Goal: Information Seeking & Learning: Find specific page/section

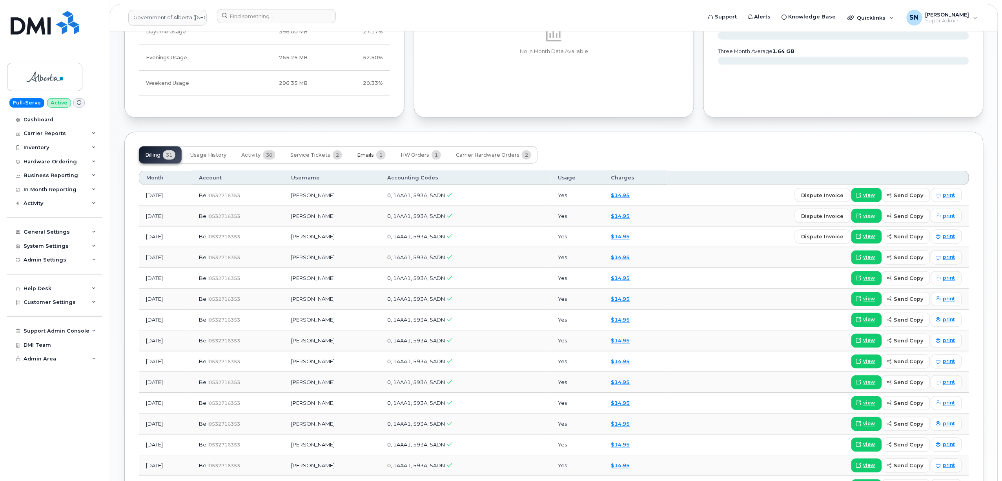
click at [368, 158] on span "Emails" at bounding box center [365, 155] width 17 height 6
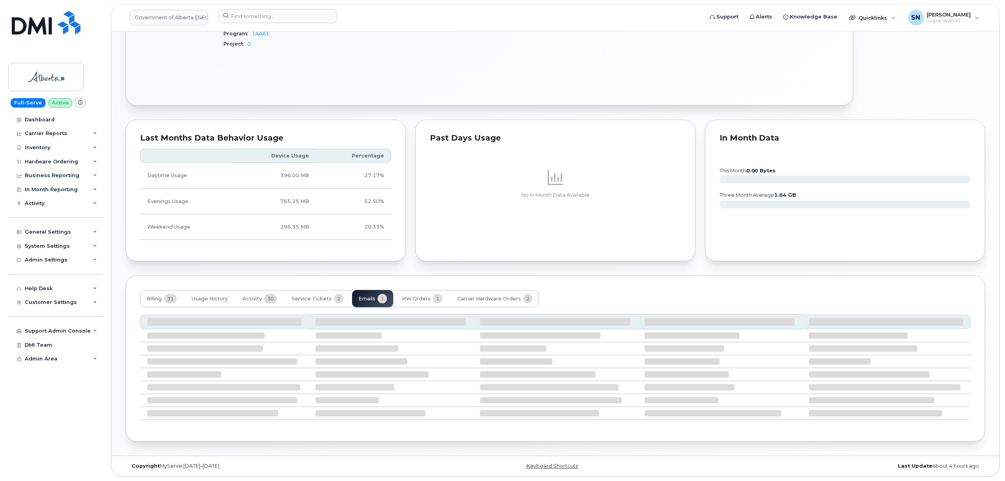
scroll to position [306, 0]
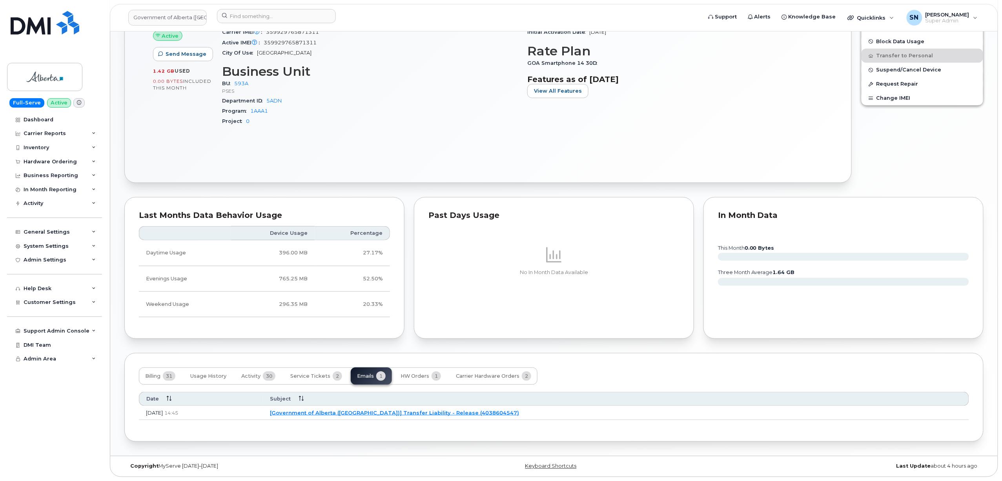
click at [398, 415] on td "[Government of Alberta ([GEOGRAPHIC_DATA])] Transfer Liability - Release (40386…" at bounding box center [616, 413] width 706 height 14
click at [396, 412] on link "[Government of Alberta ([GEOGRAPHIC_DATA])] Transfer Liability - Release (40386…" at bounding box center [394, 412] width 249 height 6
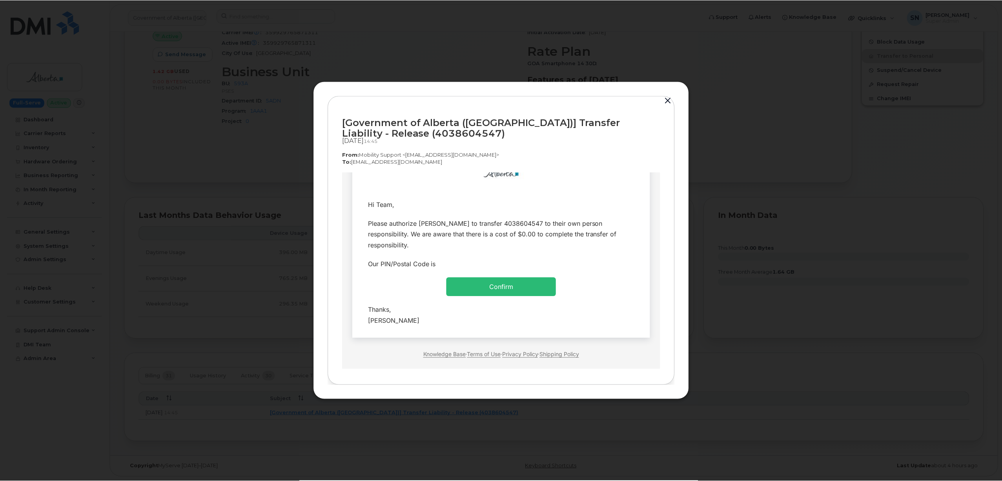
scroll to position [47, 0]
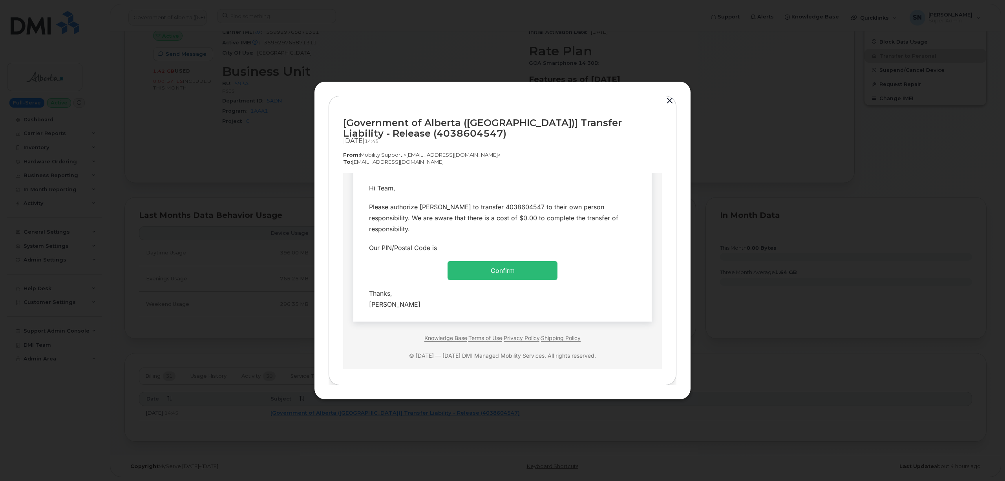
drag, startPoint x: 418, startPoint y: 261, endPoint x: 368, endPoint y: 179, distance: 96.1
click at [368, 179] on td "Hi Team," at bounding box center [502, 187] width 286 height 19
click at [478, 165] on p "To:  [EMAIL_ADDRESS][DOMAIN_NAME]" at bounding box center [502, 161] width 319 height 7
drag, startPoint x: 496, startPoint y: 118, endPoint x: 624, endPoint y: 122, distance: 127.6
click at [624, 122] on div "[Government of Alberta ([GEOGRAPHIC_DATA])] Transfer Liability - Release (40386…" at bounding box center [502, 127] width 319 height 21
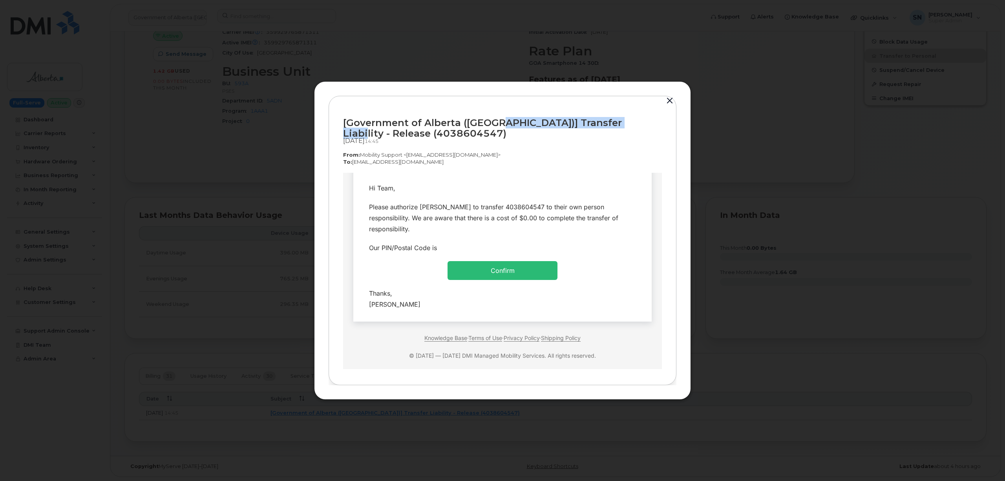
copy div "Transfer Liability - Release"
click at [669, 100] on button "button" at bounding box center [670, 100] width 12 height 11
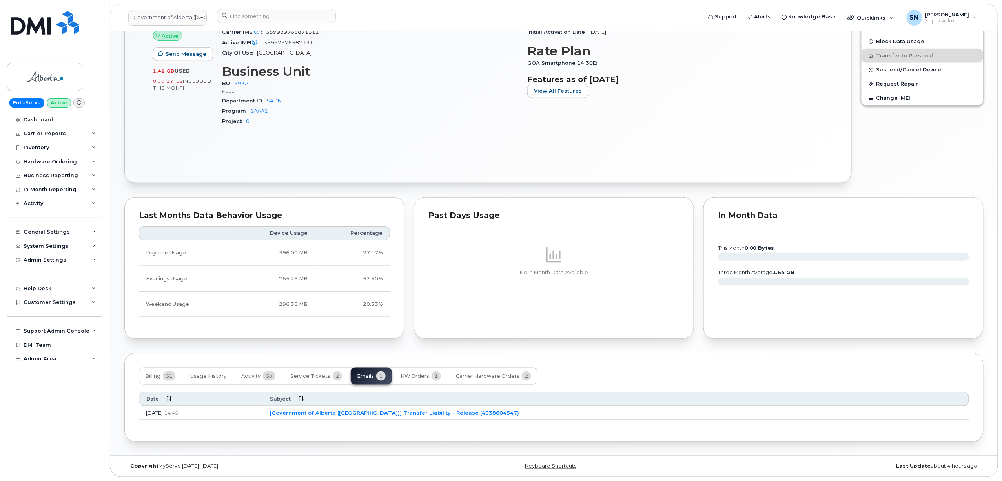
click at [714, 135] on div "Active Send Message 1.42 GB  used 0.00 Bytes  included this month Device Detail…" at bounding box center [488, 66] width 698 height 203
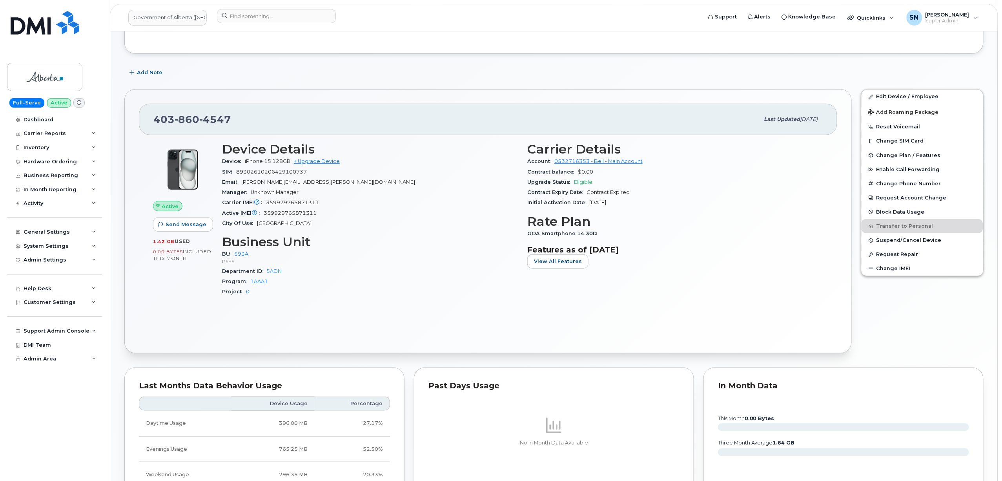
scroll to position [44, 0]
